Goal: Transaction & Acquisition: Purchase product/service

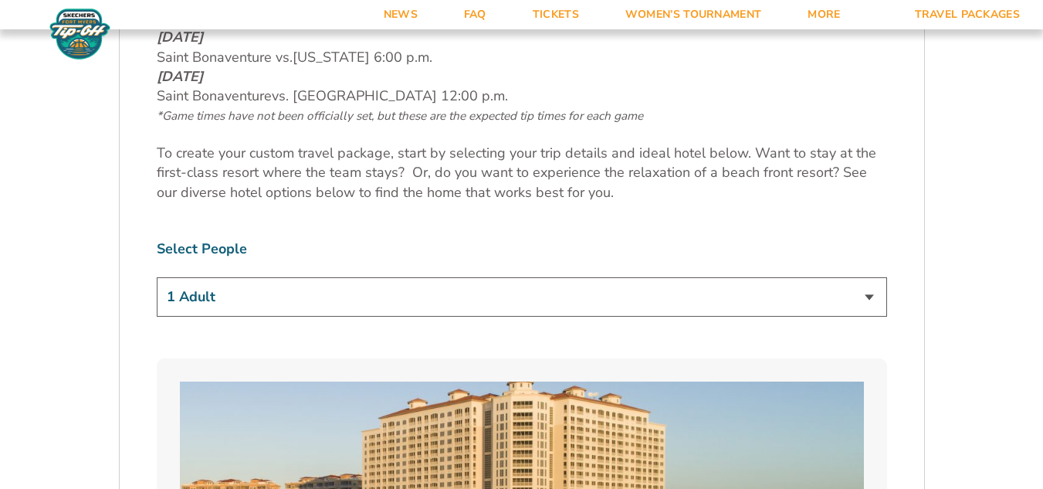
scroll to position [849, 0]
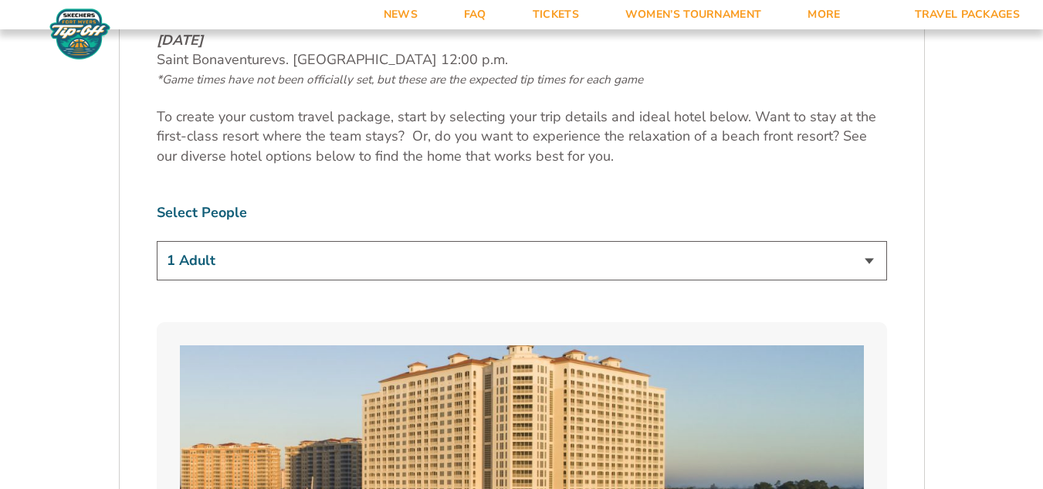
click at [265, 272] on select "1 Adult 2 Adults 3 Adults 4 Adults 2 Adults + 1 Child 2 Adults + 2 Children 2 A…" at bounding box center [522, 260] width 730 height 39
select select "2 Adults"
click at [157, 241] on select "1 Adult 2 Adults 3 Adults 4 Adults 2 Adults + 1 Child 2 Adults + 2 Children 2 A…" at bounding box center [522, 260] width 730 height 39
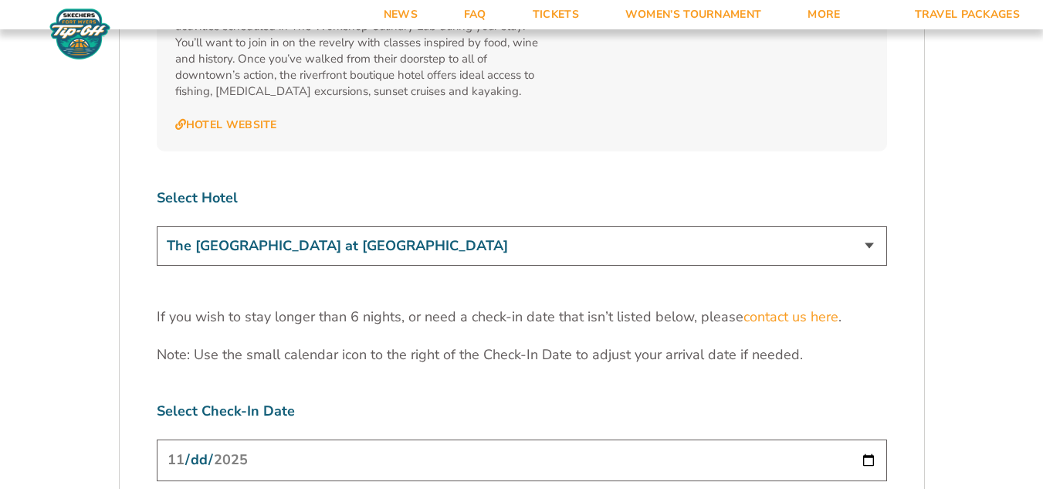
scroll to position [4632, 0]
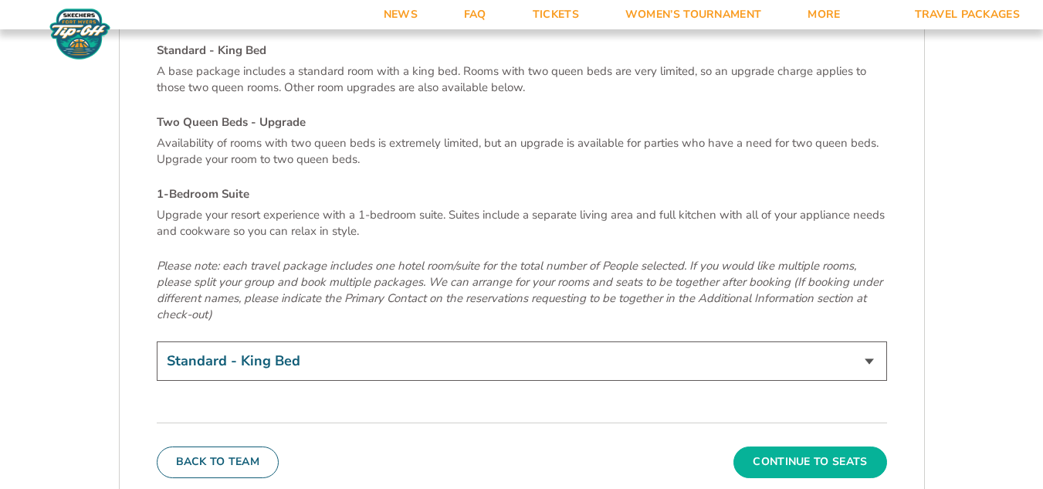
click at [814, 446] on button "Continue To Seats" at bounding box center [809, 461] width 153 height 31
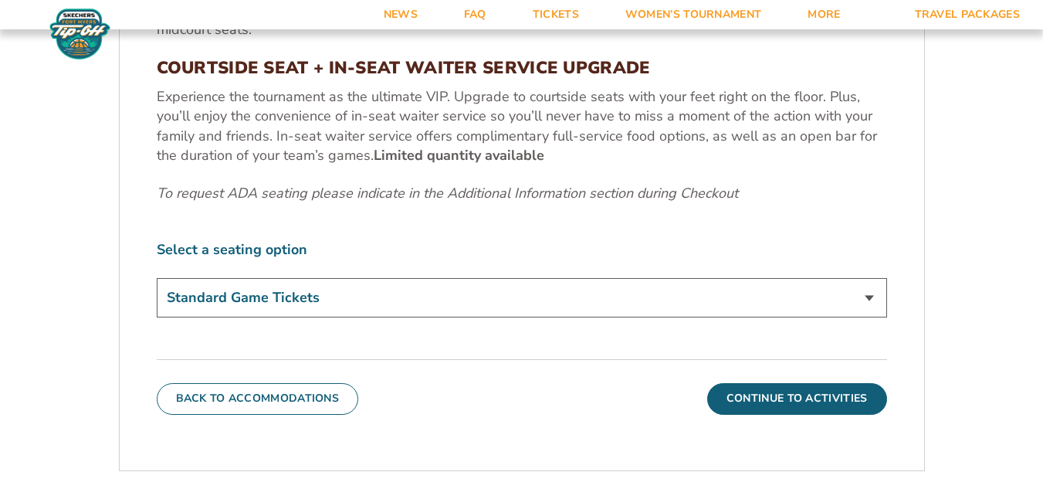
scroll to position [694, 0]
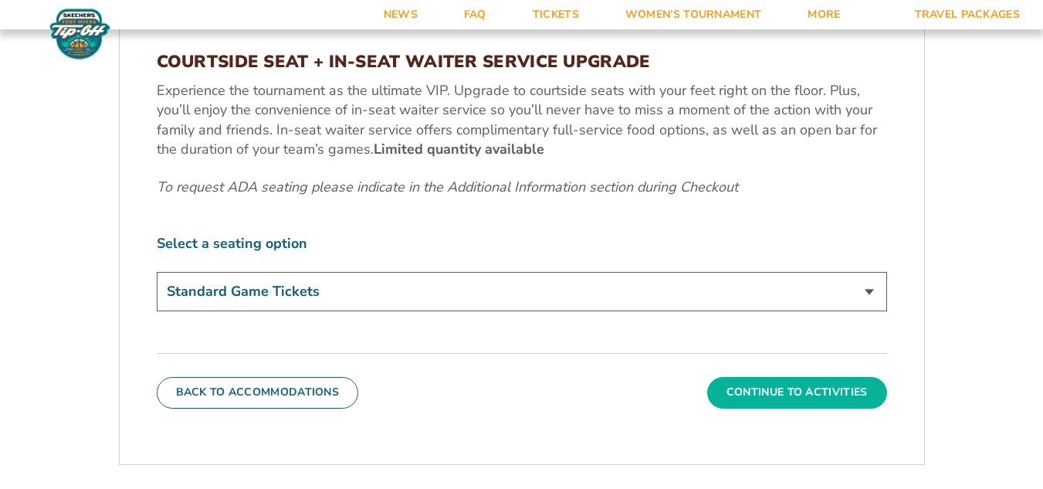
click at [773, 393] on button "Continue To Activities" at bounding box center [797, 392] width 180 height 31
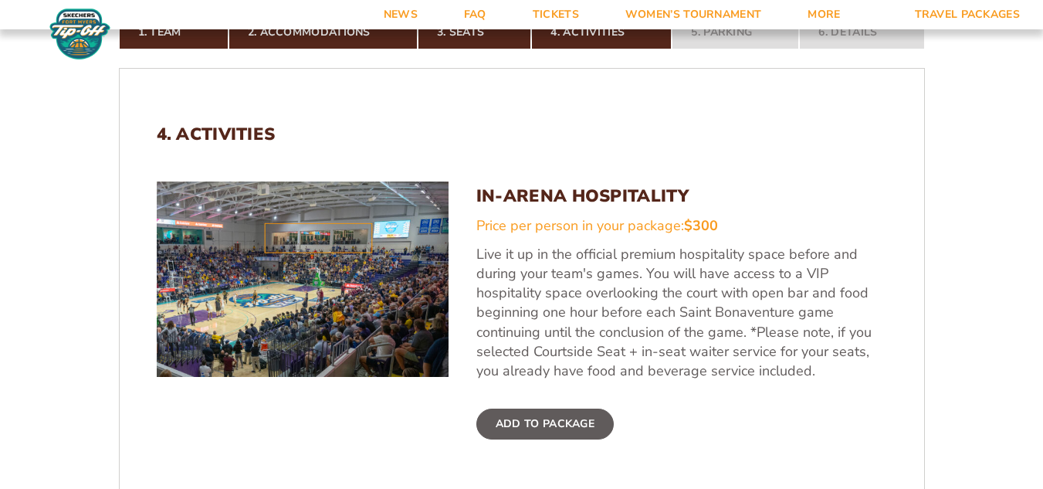
scroll to position [385, 0]
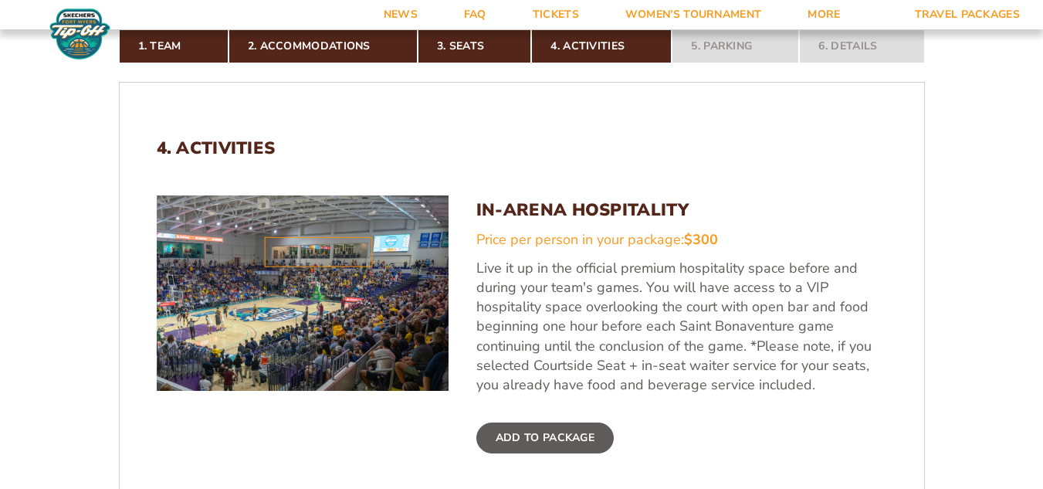
click at [551, 438] on label "Add To Package" at bounding box center [544, 437] width 137 height 31
click at [0, 0] on input "Add To Package" at bounding box center [0, 0] width 0 height 0
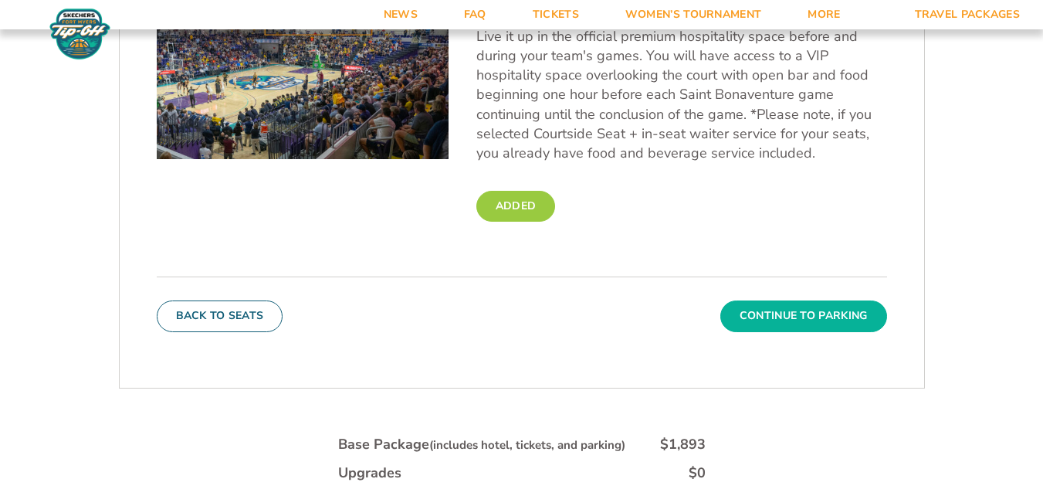
click at [787, 320] on button "Continue To Parking" at bounding box center [803, 315] width 167 height 31
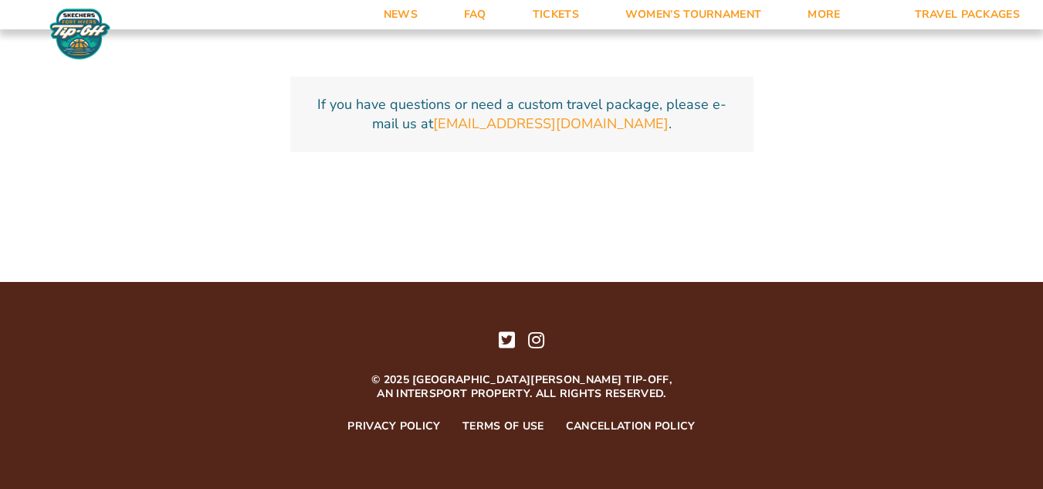
scroll to position [610, 0]
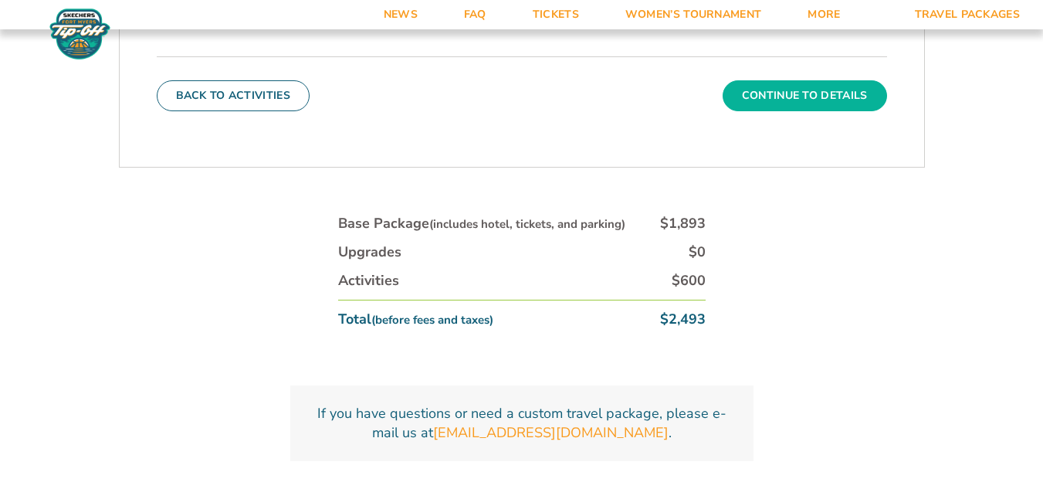
click at [810, 93] on button "Continue To Details" at bounding box center [805, 95] width 164 height 31
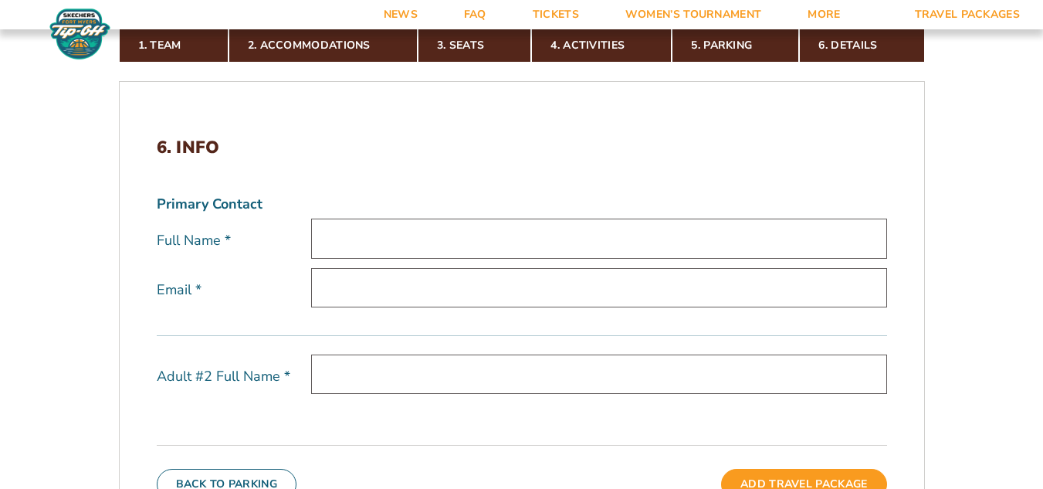
scroll to position [0, 0]
